Goal: Task Accomplishment & Management: Use online tool/utility

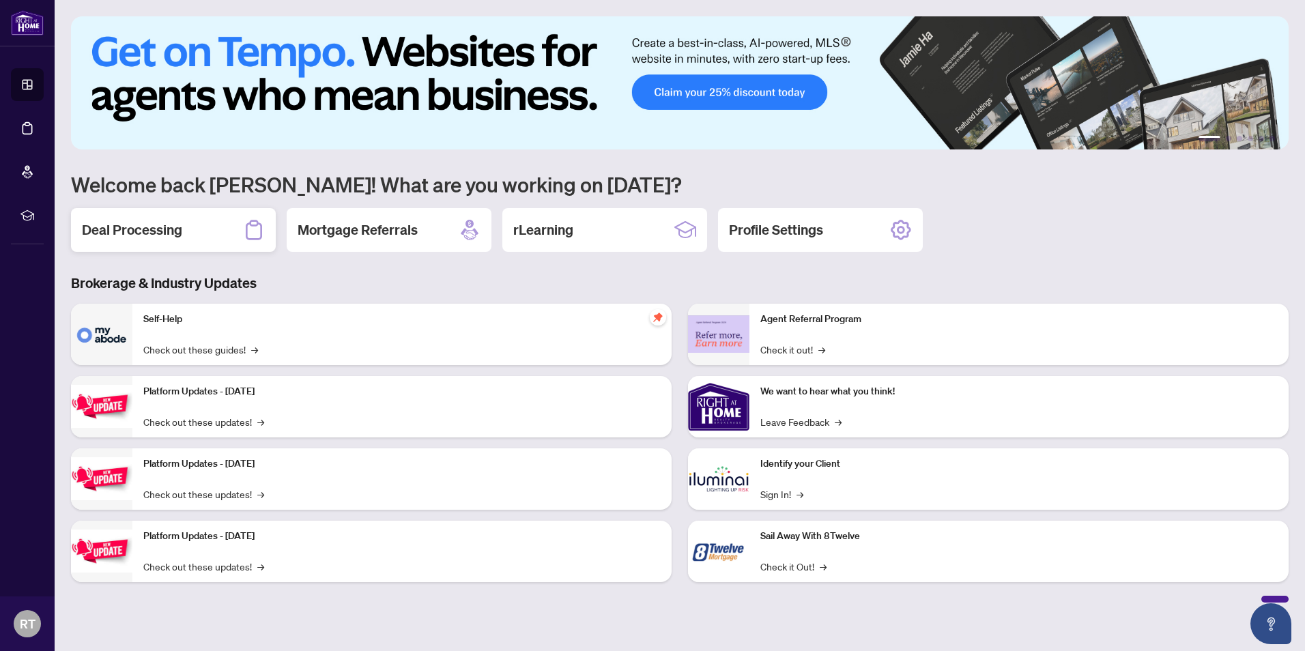
click at [184, 216] on div "Deal Processing" at bounding box center [173, 230] width 205 height 44
